Goal: Transaction & Acquisition: Purchase product/service

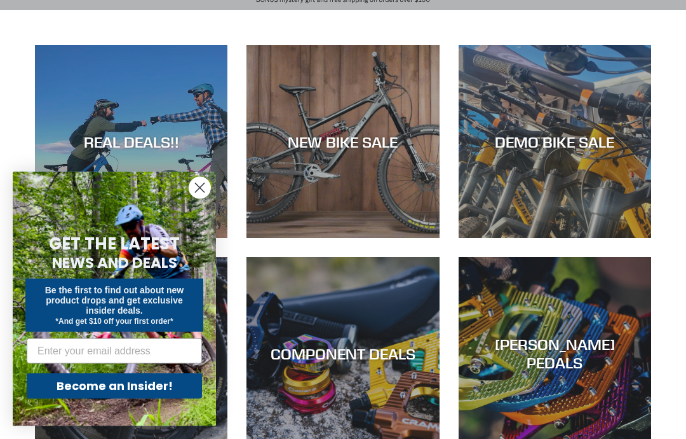
scroll to position [199, 0]
click at [69, 238] on div "REAL DEALS!!" at bounding box center [131, 238] width 193 height 0
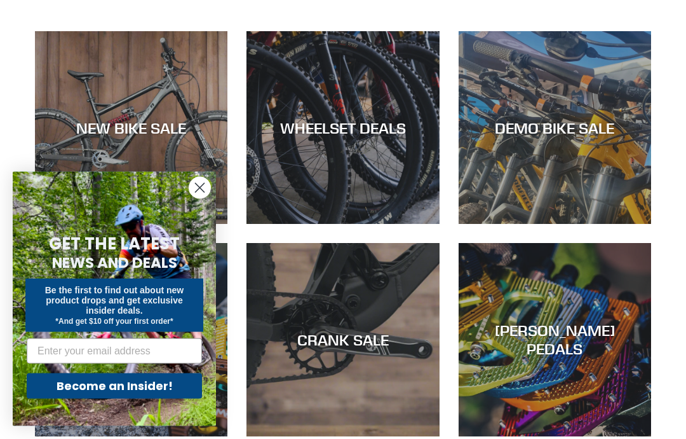
scroll to position [351, 0]
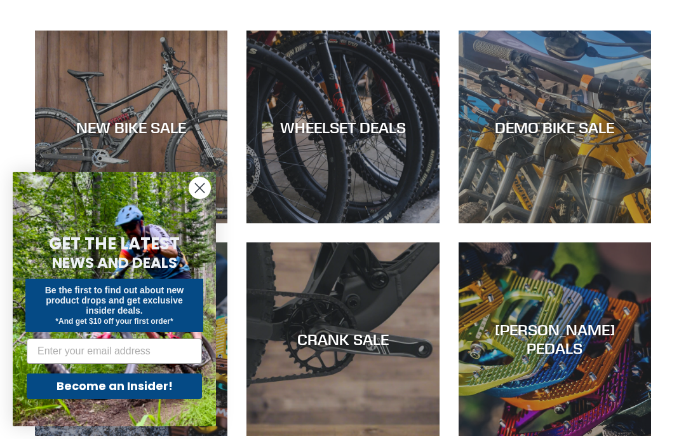
click at [618, 223] on div "DEMO BIKE SALE" at bounding box center [555, 223] width 193 height 0
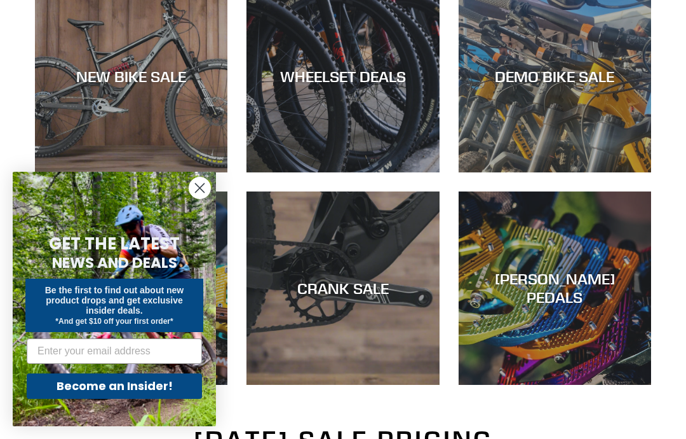
click at [604, 172] on div "DEMO BIKE SALE" at bounding box center [555, 172] width 193 height 0
click at [90, 172] on div "NEW BIKE SALE" at bounding box center [131, 172] width 193 height 0
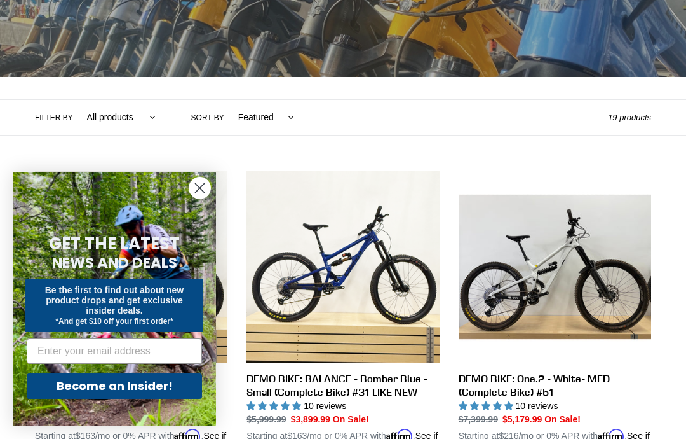
scroll to position [210, 0]
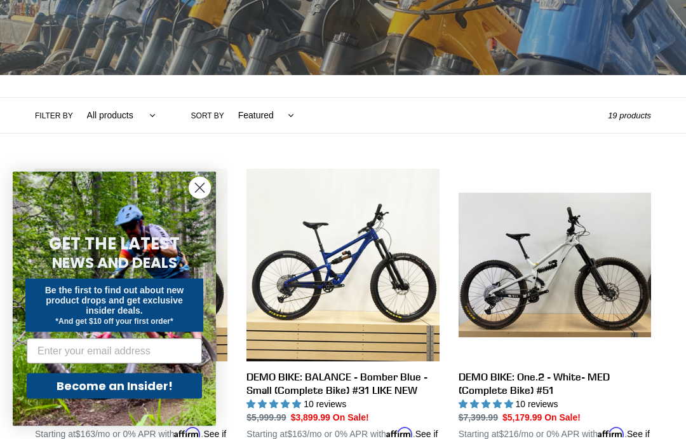
click at [194, 198] on circle "Close dialog" at bounding box center [199, 187] width 21 height 21
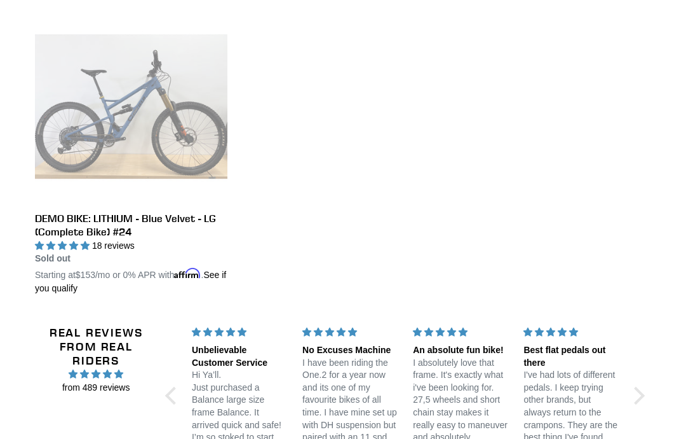
scroll to position [2171, 0]
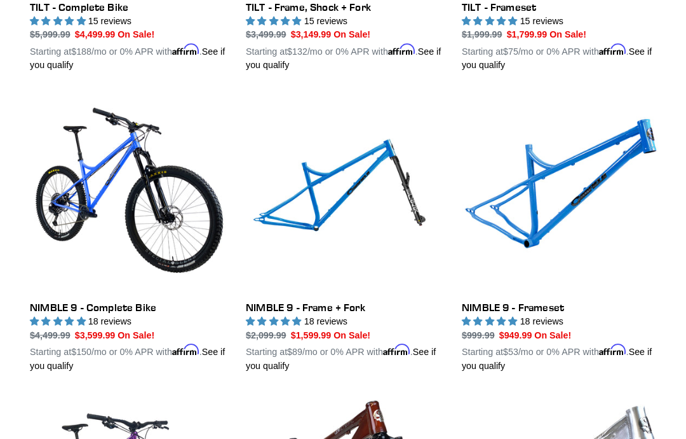
scroll to position [1771, 0]
click at [330, 195] on link "NIMBLE 9 - Frame + Fork" at bounding box center [343, 229] width 193 height 272
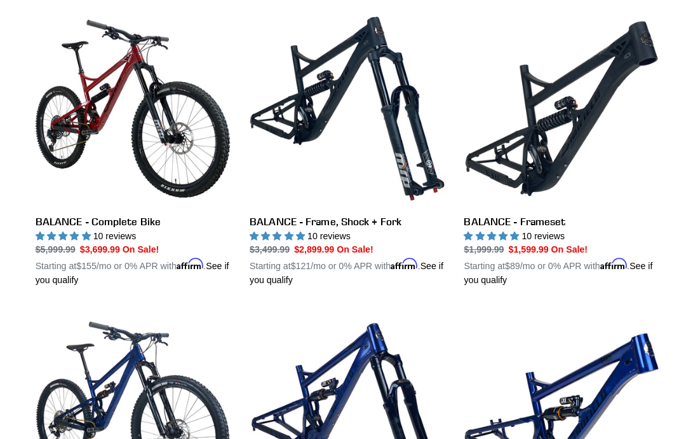
scroll to position [1264, 0]
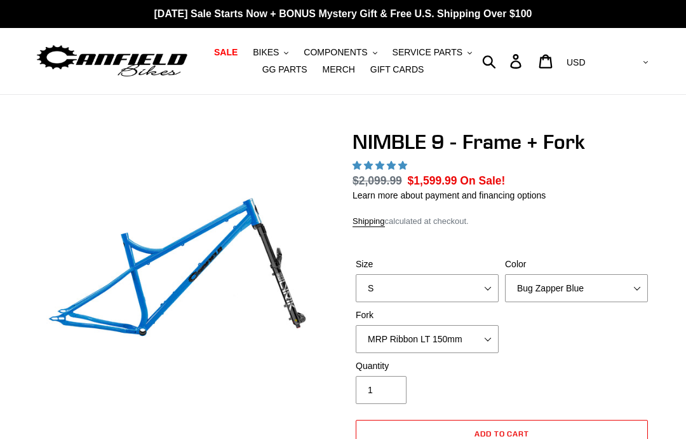
select select "highest-rating"
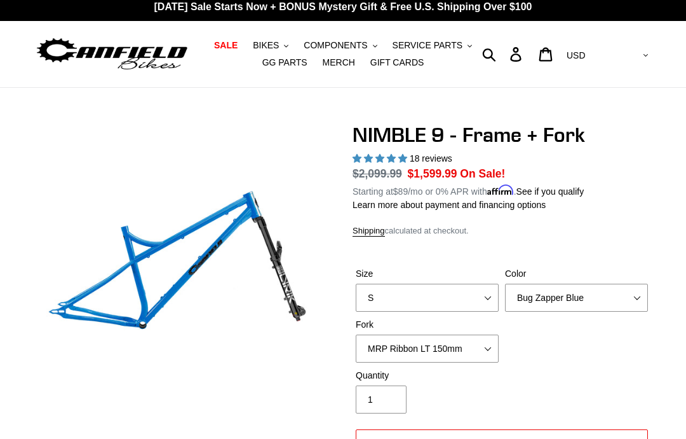
scroll to position [21, 0]
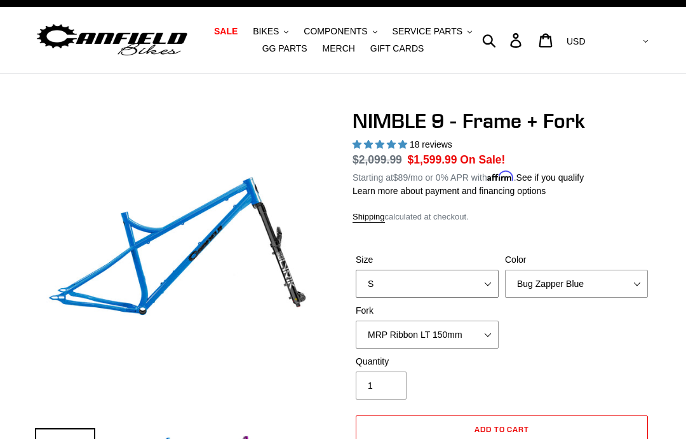
click at [491, 282] on select "S M L XL" at bounding box center [427, 283] width 143 height 28
select select "L"
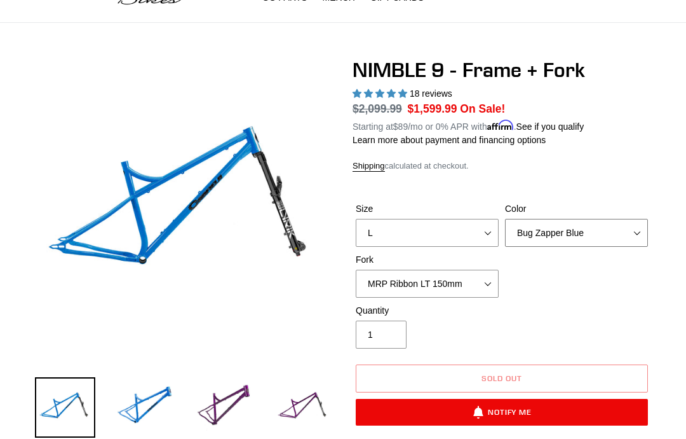
click at [641, 226] on select "Bug Zapper Blue Purple Haze - Sold Out Galaxy Black" at bounding box center [576, 233] width 143 height 28
select select "Galaxy Black"
click at [489, 281] on select "MRP Ribbon LT 150mm Fox 36 Factory Grip X 150mm (Special Order) RockShox Lyrik …" at bounding box center [427, 283] width 143 height 28
select select "RockShox Lyrik Ultimate 150mm (Gloss Black - Special Order)"
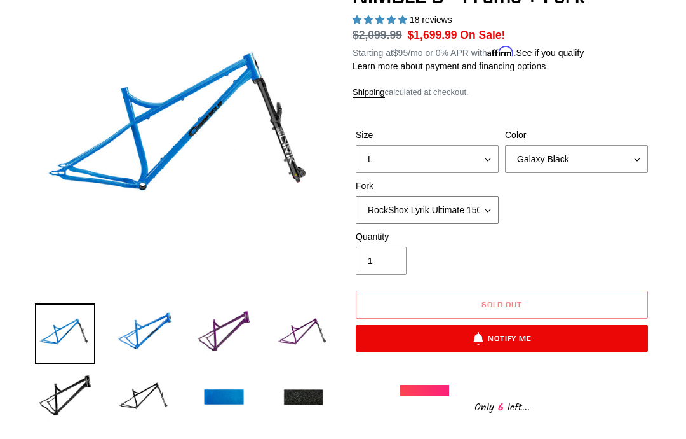
scroll to position [146, 0]
